Goal: Transaction & Acquisition: Obtain resource

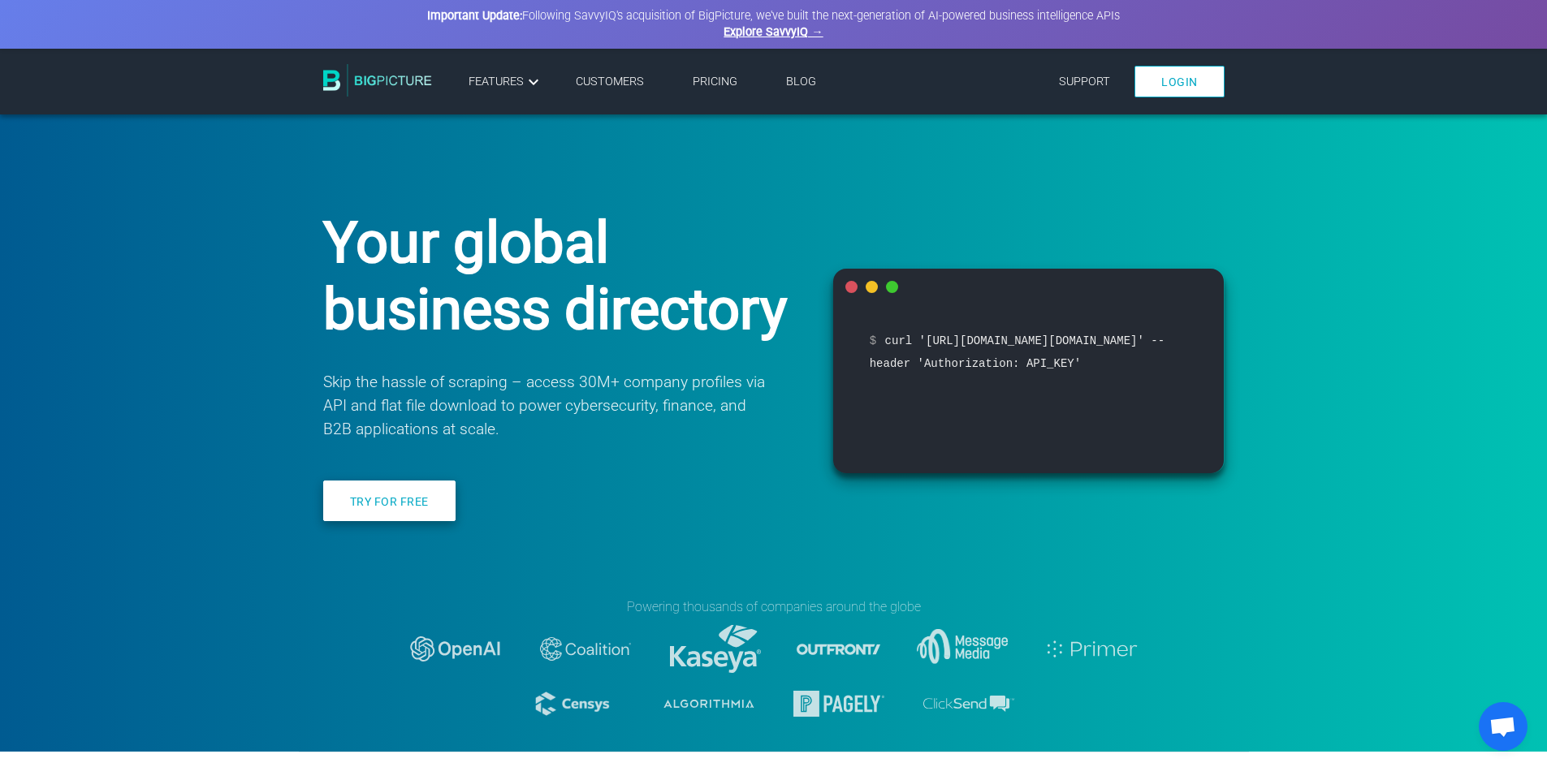
click at [399, 511] on link "Try for free" at bounding box center [389, 501] width 132 height 41
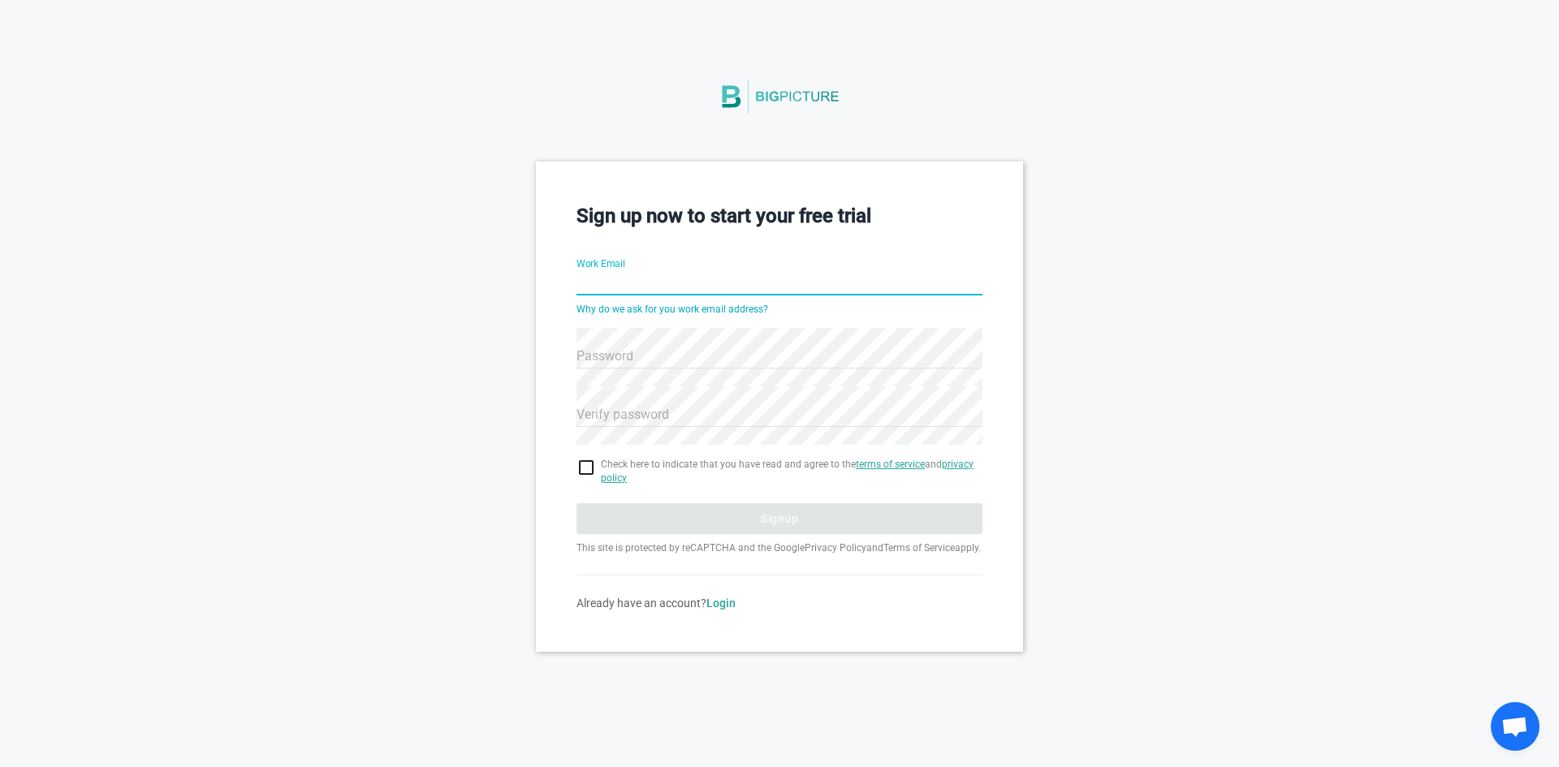
click at [645, 278] on input "Work Email" at bounding box center [779, 284] width 406 height 58
type input "[EMAIL_ADDRESS][DOMAIN_NAME]"
click at [723, 610] on link "Login" at bounding box center [720, 603] width 29 height 13
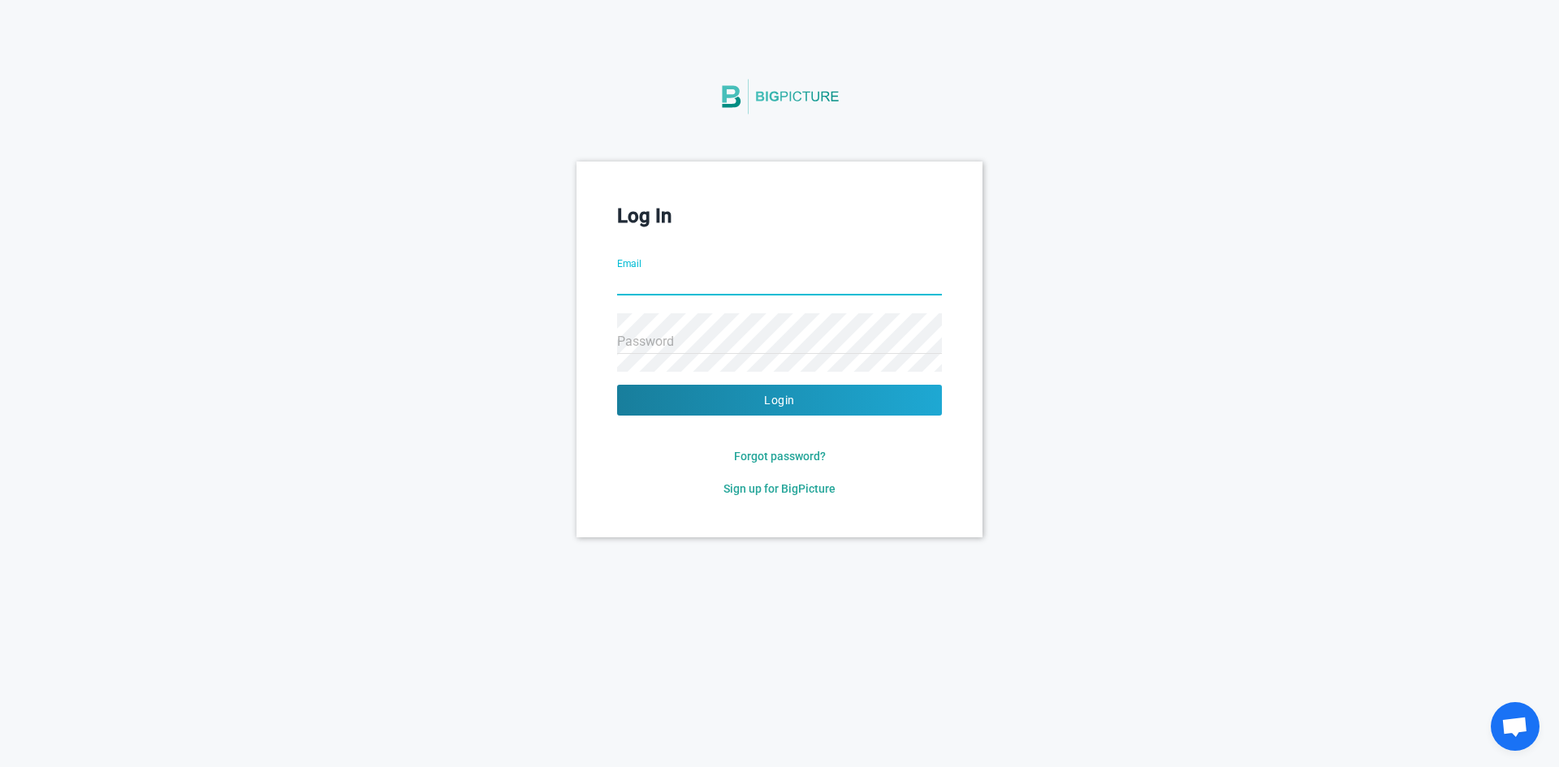
click at [714, 280] on input "Email" at bounding box center [779, 284] width 325 height 58
type input "[EMAIL_ADDRESS][DOMAIN_NAME]"
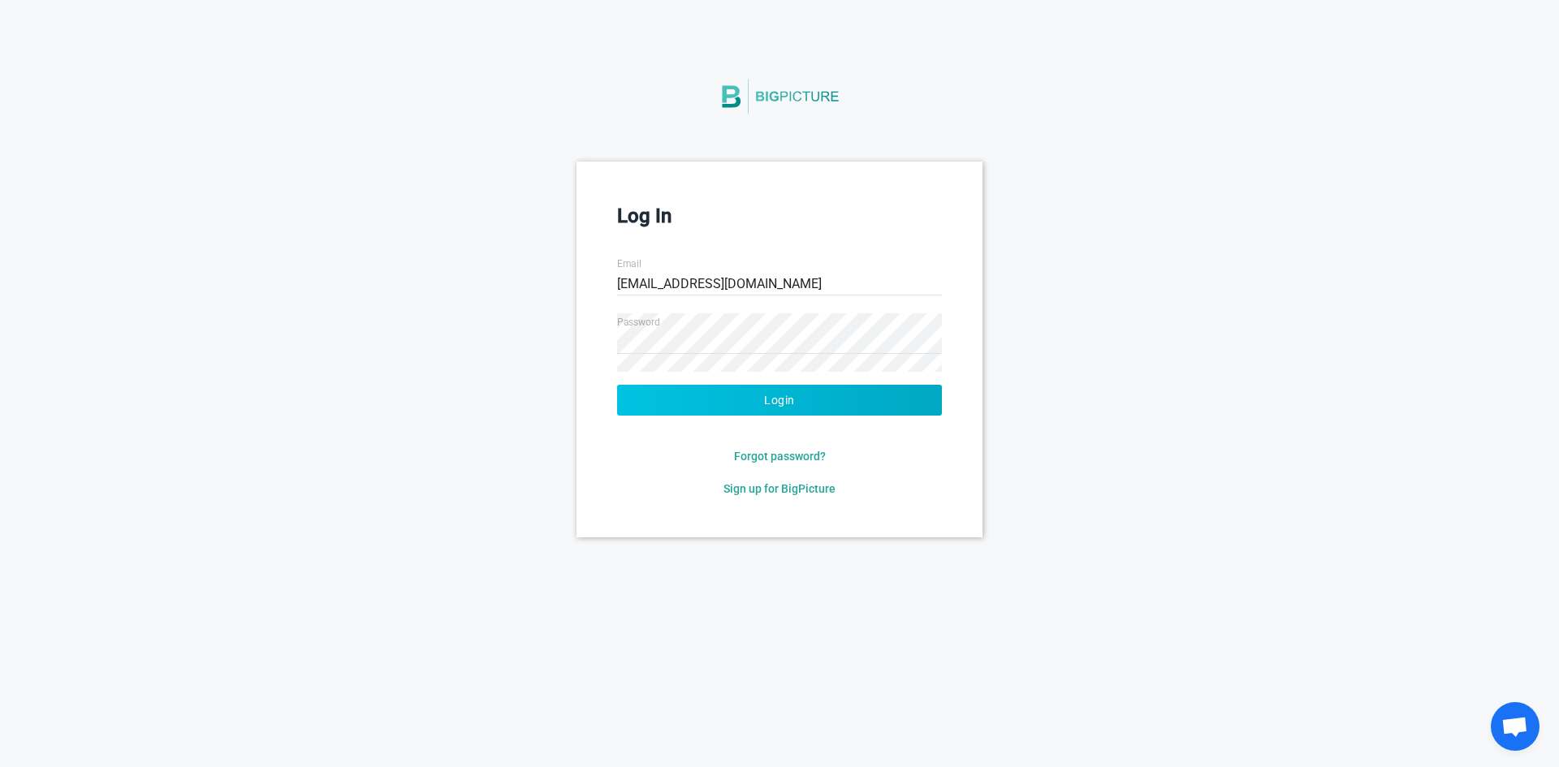
click at [800, 402] on button "Login" at bounding box center [779, 400] width 325 height 31
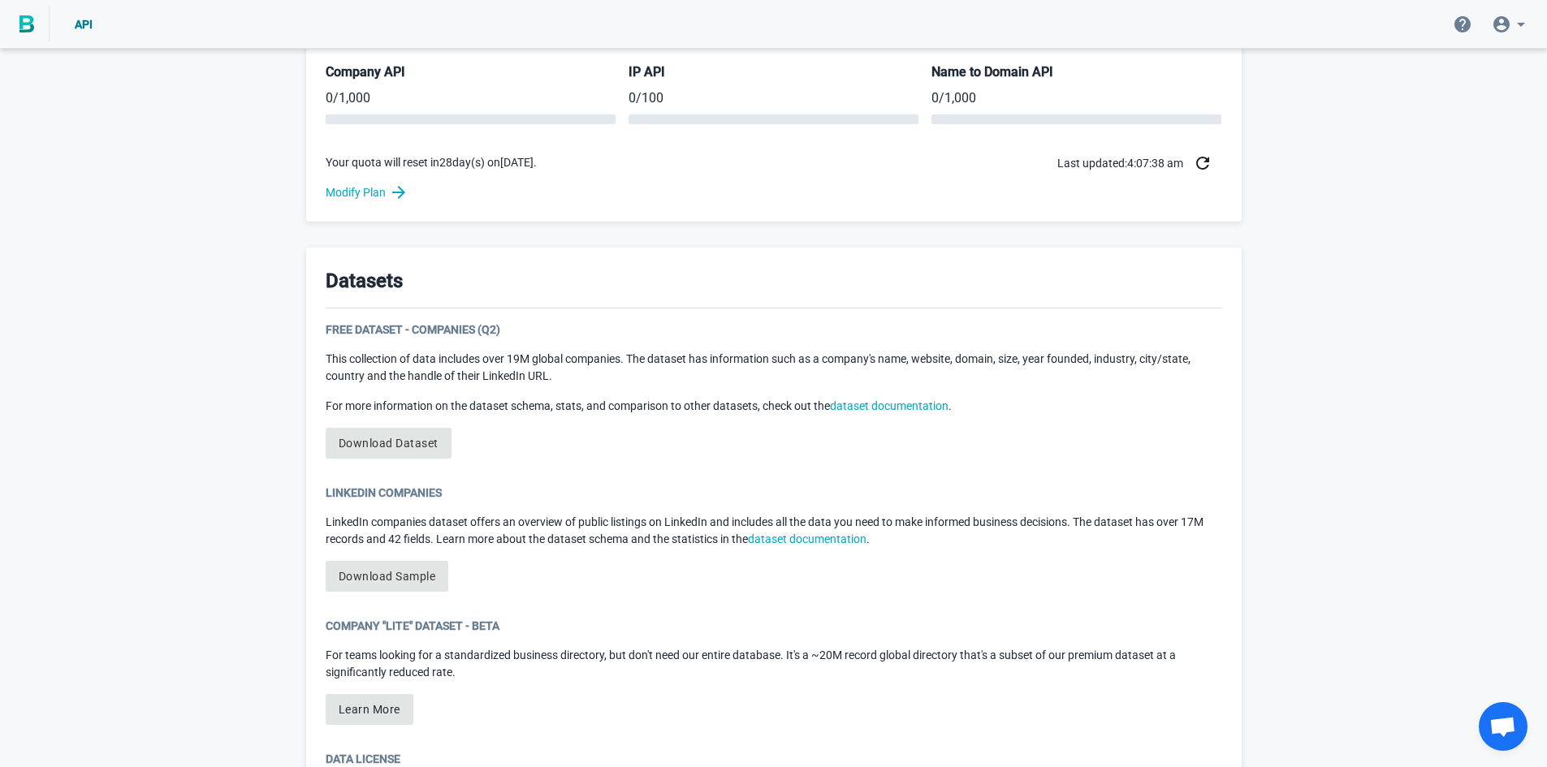
scroll to position [649, 0]
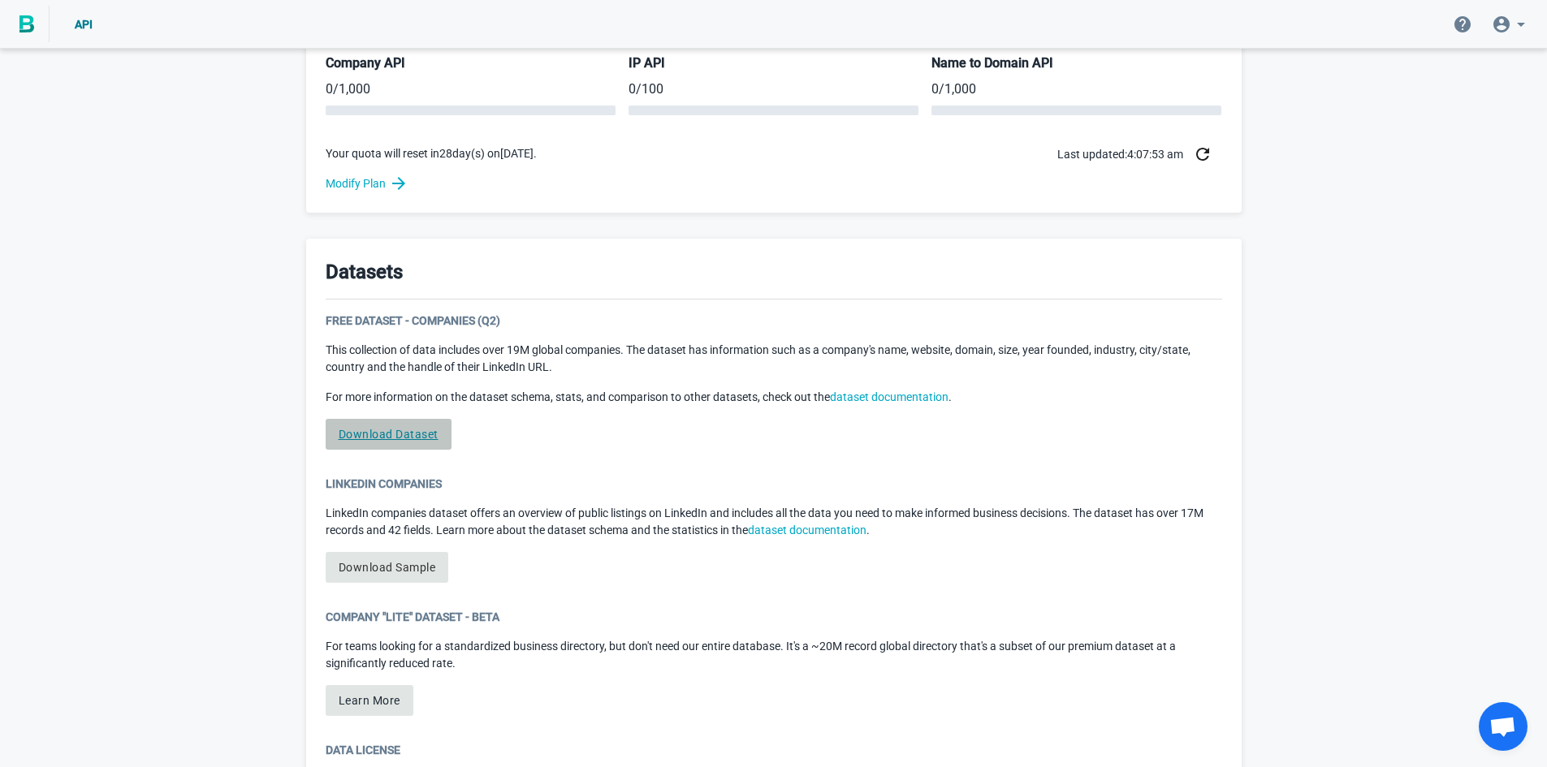
click at [400, 436] on link "Download Dataset" at bounding box center [389, 434] width 126 height 31
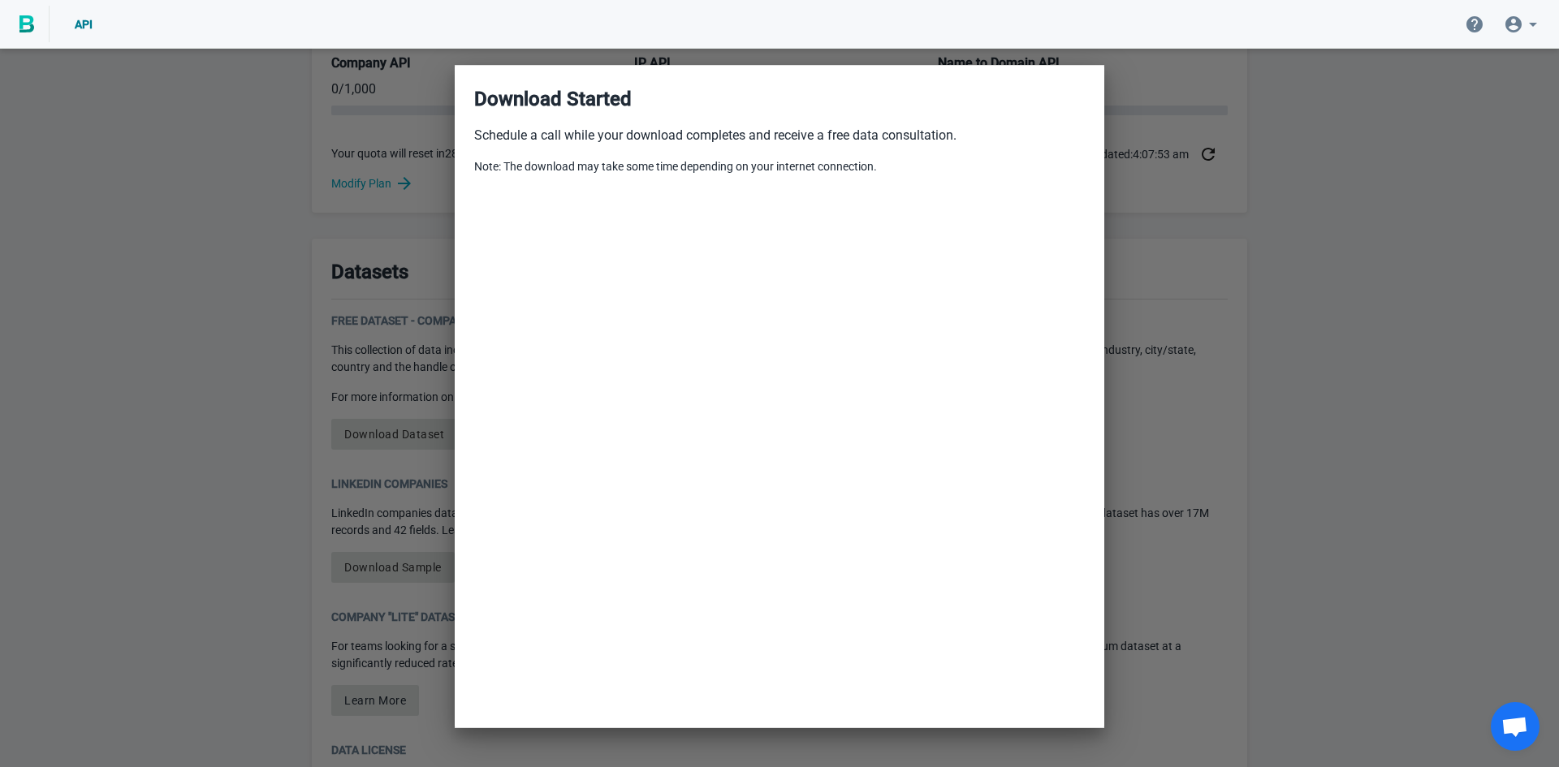
click at [1417, 296] on div at bounding box center [779, 383] width 1559 height 767
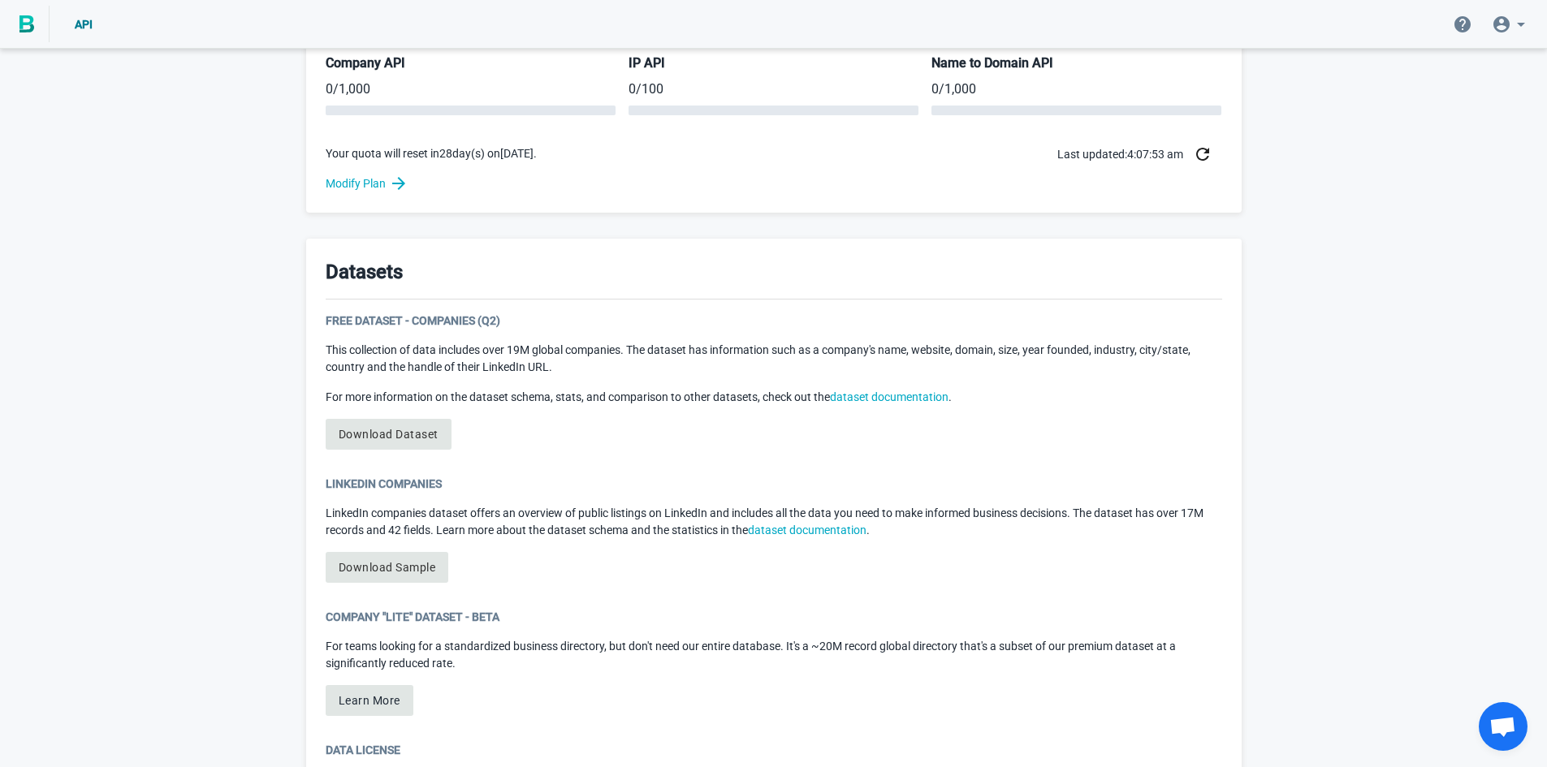
click at [1389, 441] on div "Welcome to BigPicture! You’re now one of nearly 5,000 companies relying on BigP…" at bounding box center [773, 149] width 1547 height 1495
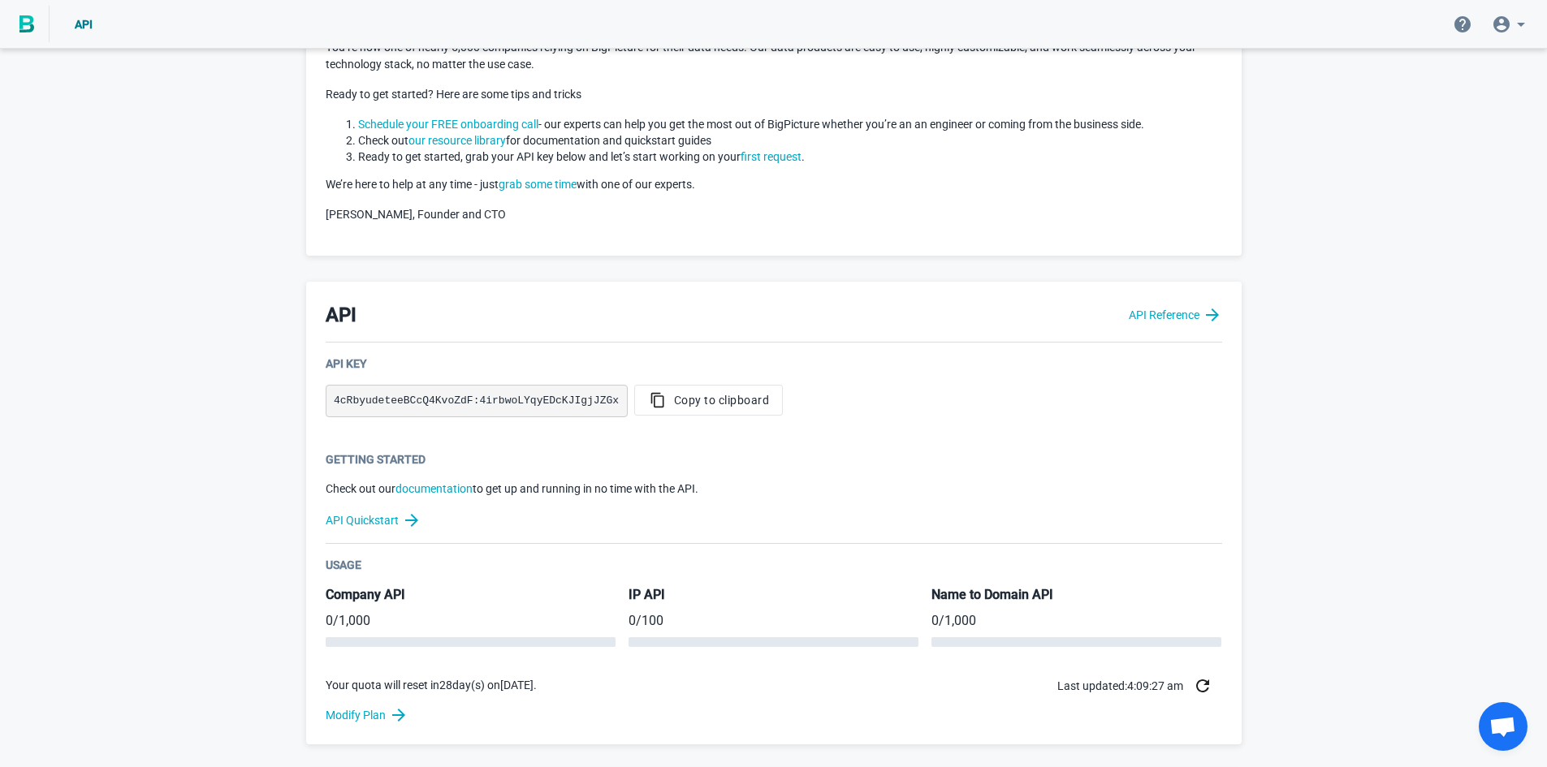
scroll to position [81, 0]
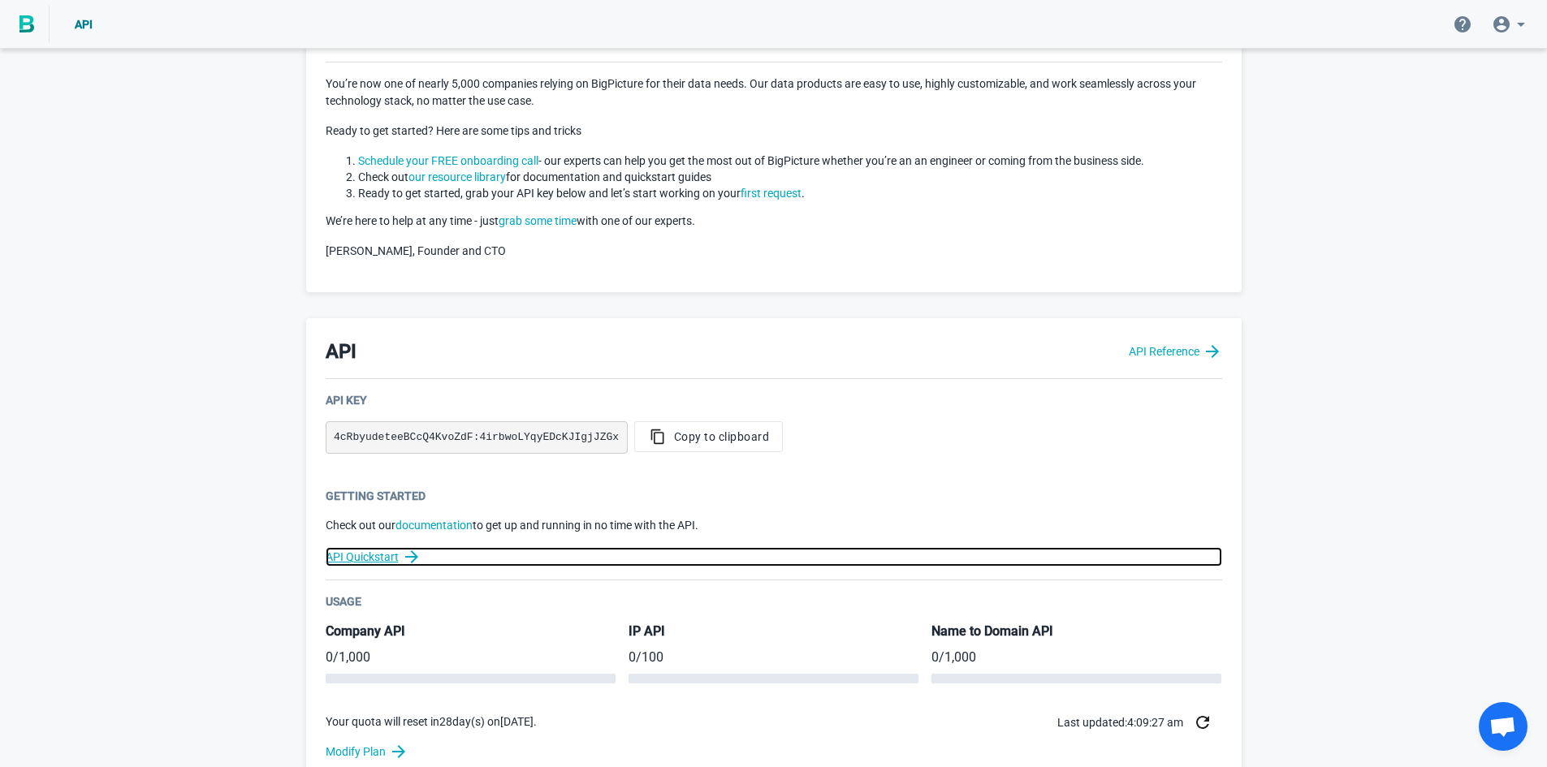
click at [359, 561] on link "API Quickstart" at bounding box center [774, 556] width 896 height 19
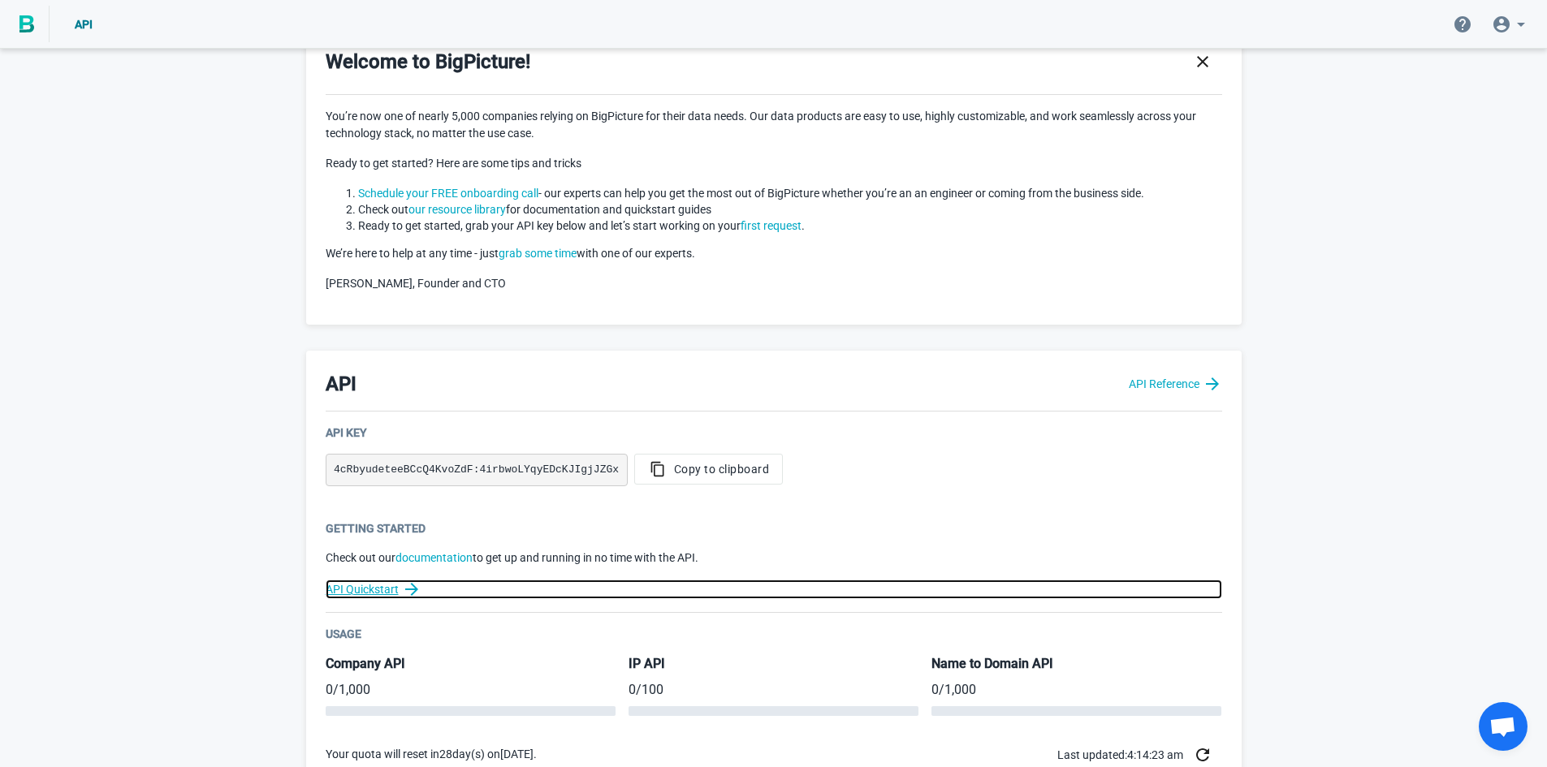
scroll to position [0, 0]
